Goal: Navigation & Orientation: Find specific page/section

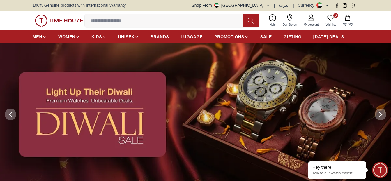
click at [134, 58] on img at bounding box center [195, 114] width 391 height 142
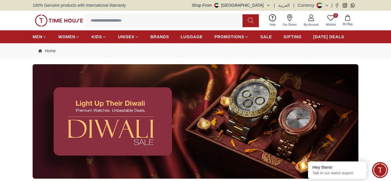
click at [187, 101] on img at bounding box center [196, 121] width 326 height 114
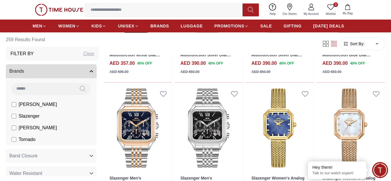
scroll to position [670, 0]
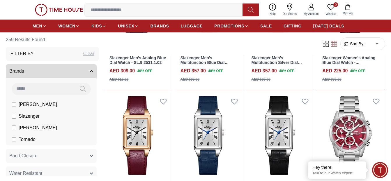
scroll to position [1049, 0]
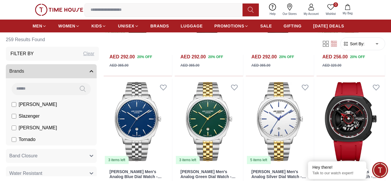
scroll to position [1807, 0]
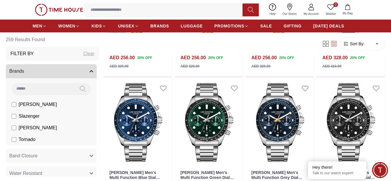
scroll to position [2584, 0]
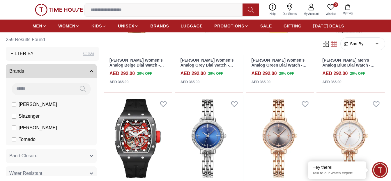
scroll to position [3232, 0]
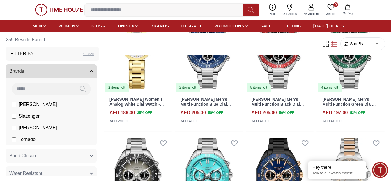
scroll to position [3860, 0]
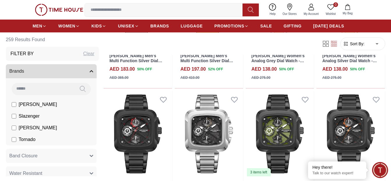
scroll to position [4225, 0]
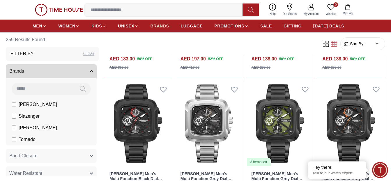
click at [165, 26] on span "BRANDS" at bounding box center [160, 26] width 19 height 6
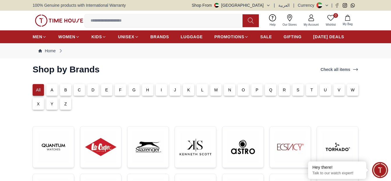
scroll to position [58, 0]
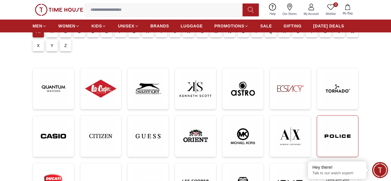
click at [341, 140] on img at bounding box center [338, 136] width 32 height 32
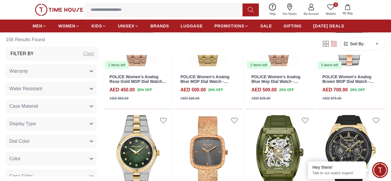
scroll to position [699, 0]
